Goal: Information Seeking & Learning: Learn about a topic

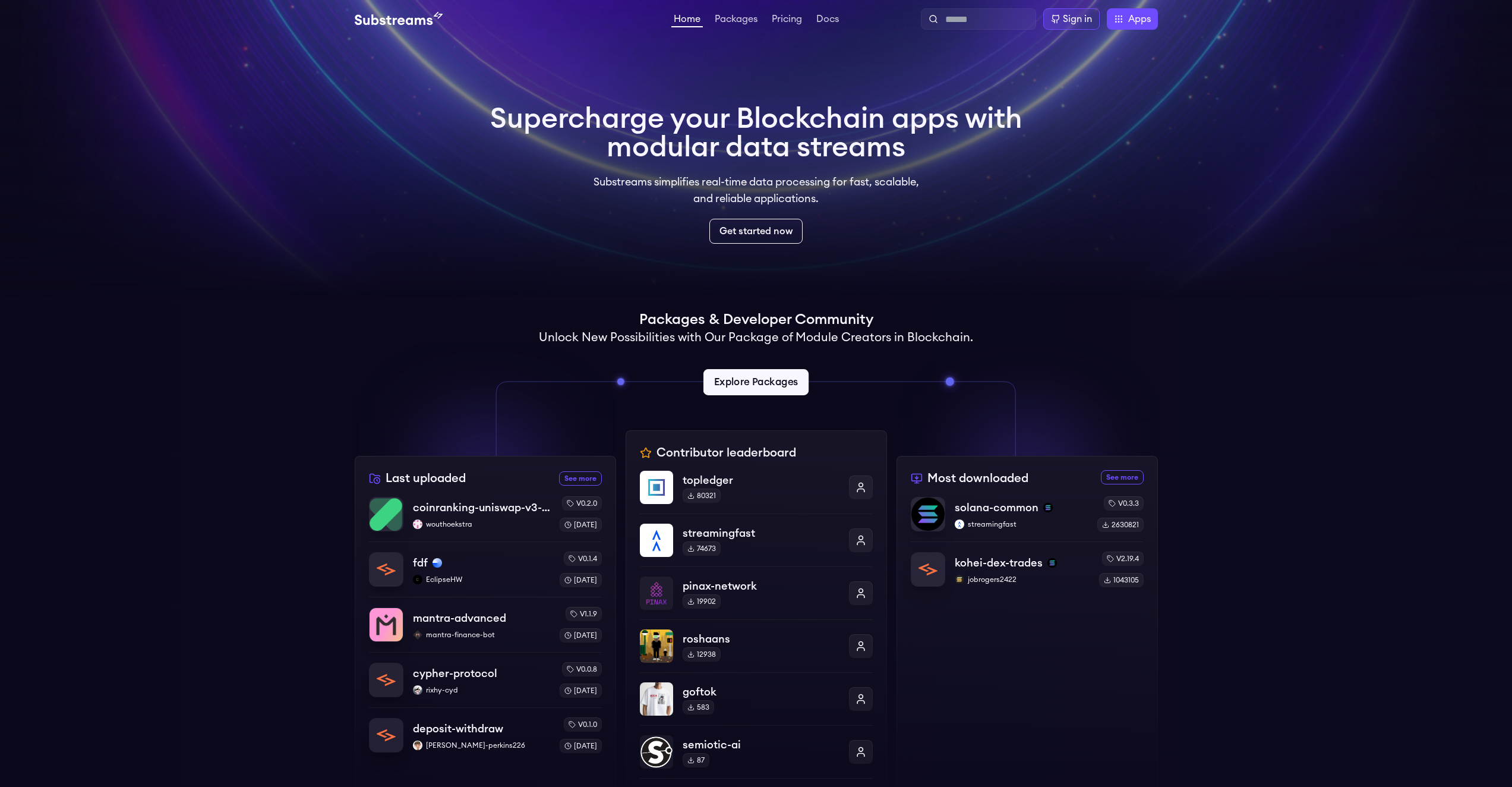
click at [735, 391] on link "Explore Packages" at bounding box center [756, 382] width 105 height 26
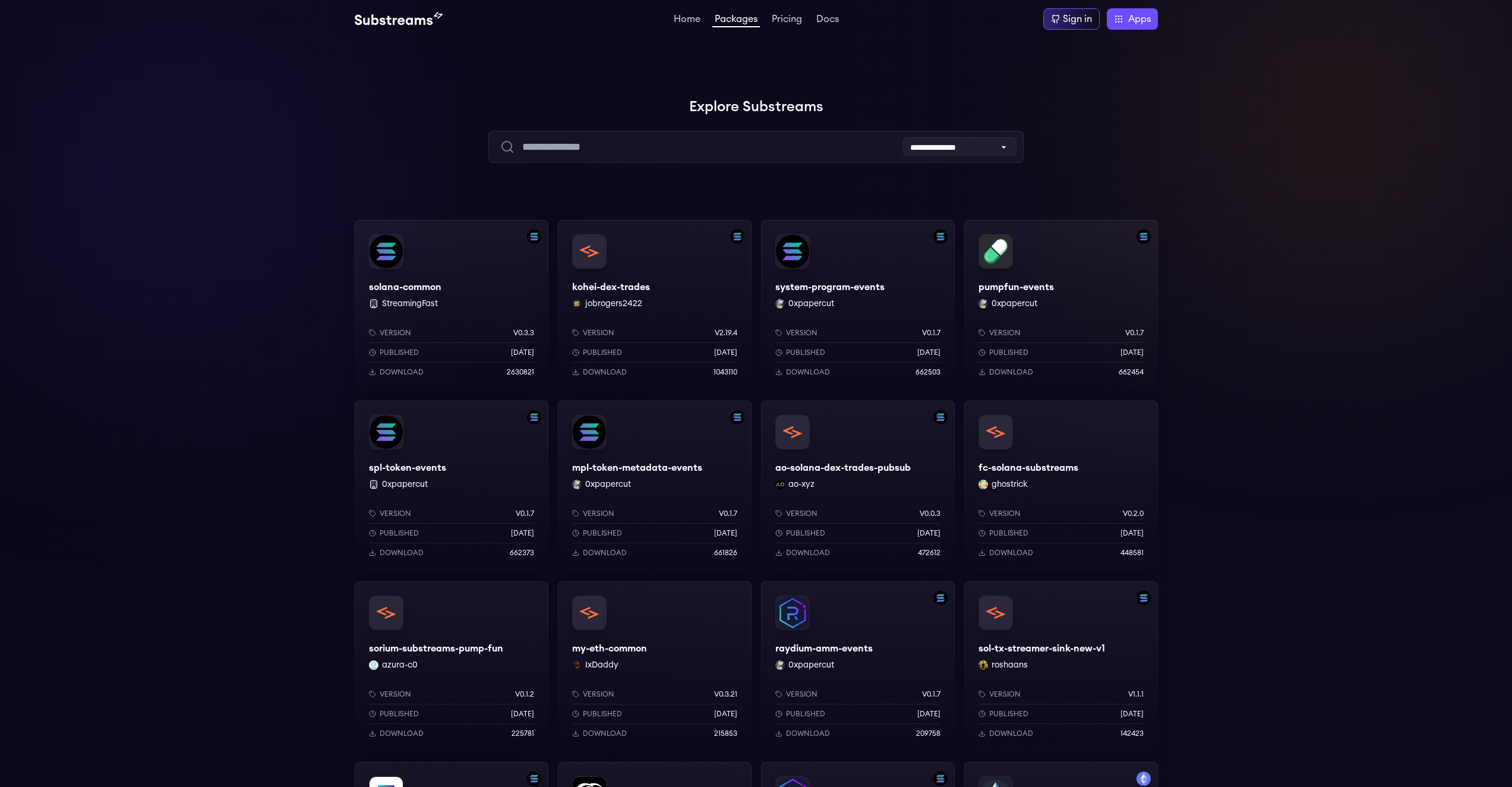
click at [404, 279] on div "solana-common StreamingFast Version v0.3.3 Published 6 months ago Download 2630…" at bounding box center [451, 306] width 194 height 171
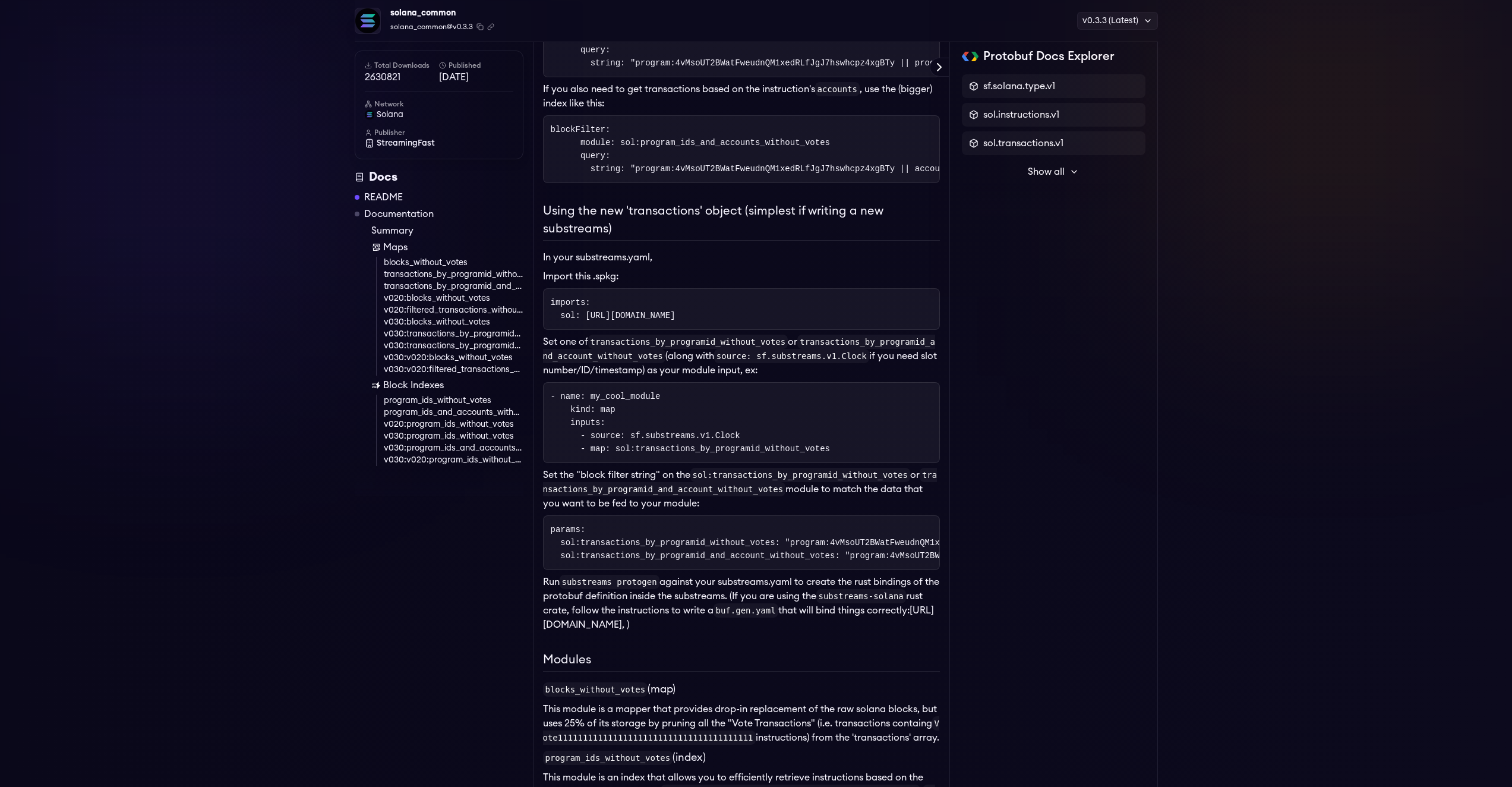
scroll to position [604, 0]
